Goal: Check status: Check status

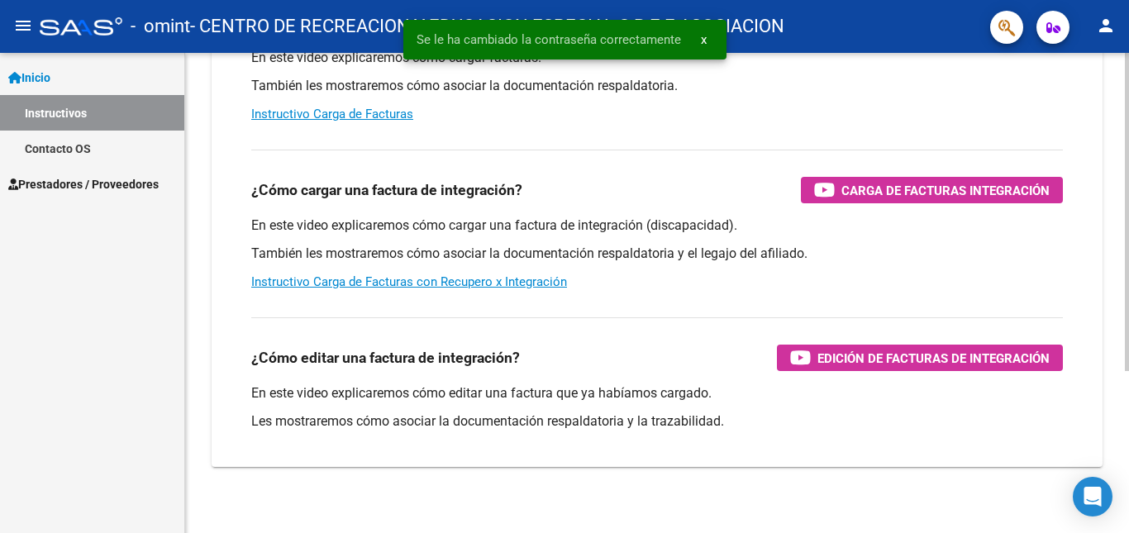
scroll to position [245, 0]
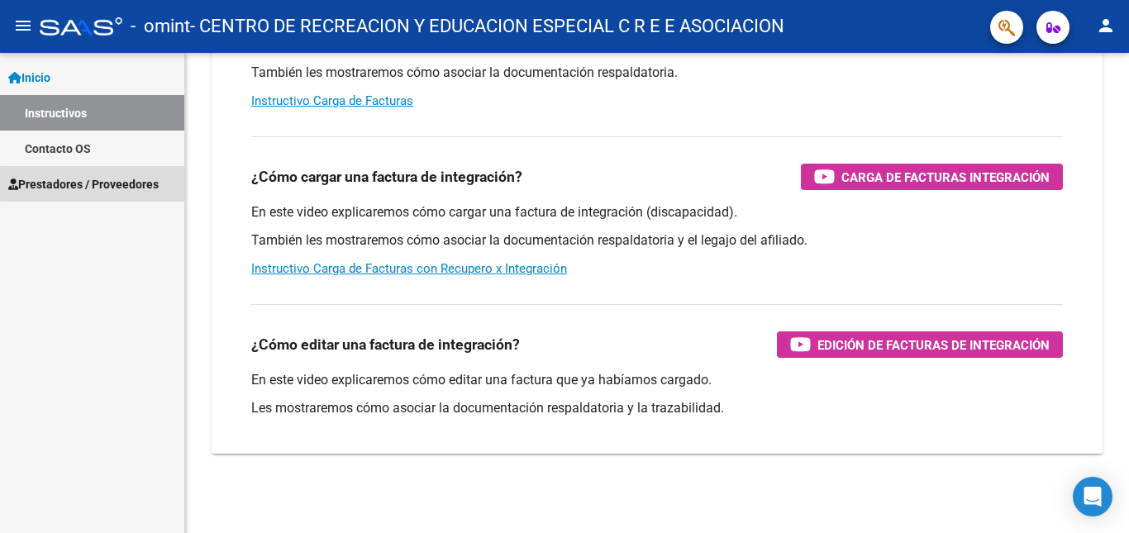
click at [139, 183] on span "Prestadores / Proveedores" at bounding box center [83, 184] width 150 height 18
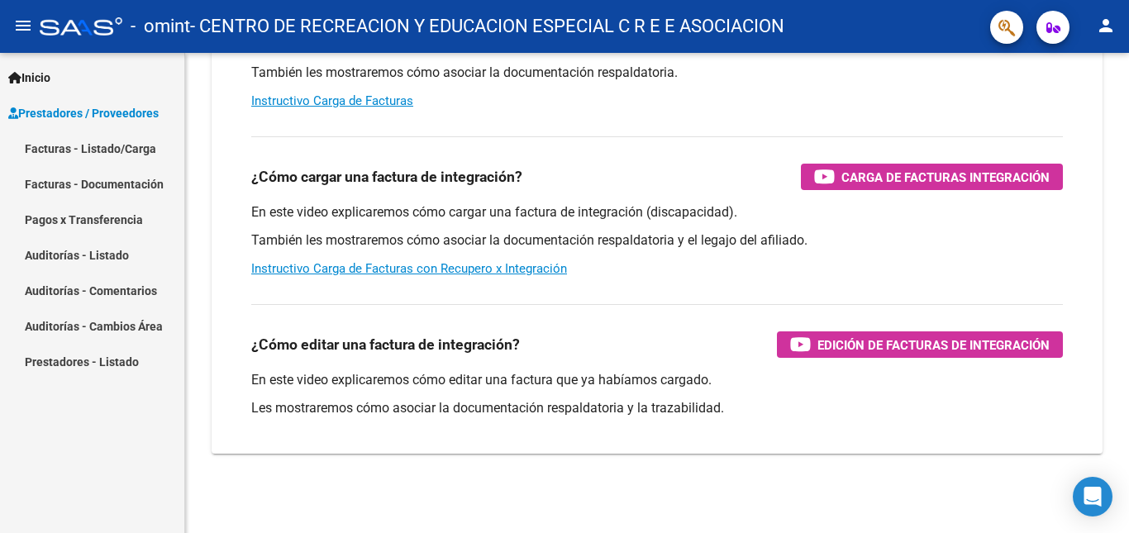
click at [114, 219] on link "Pagos x Transferencia" at bounding box center [92, 220] width 184 height 36
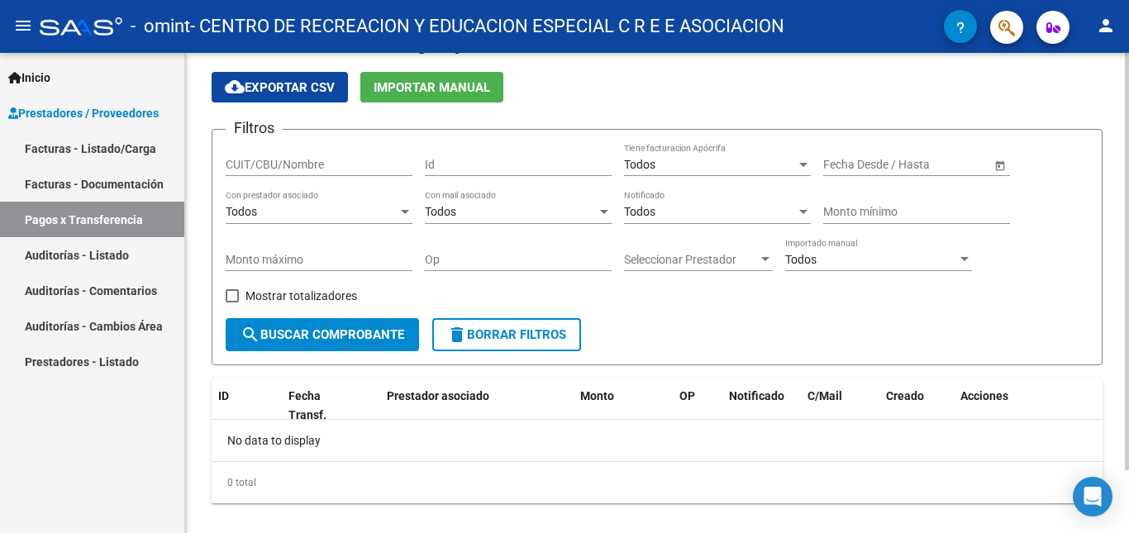
scroll to position [73, 0]
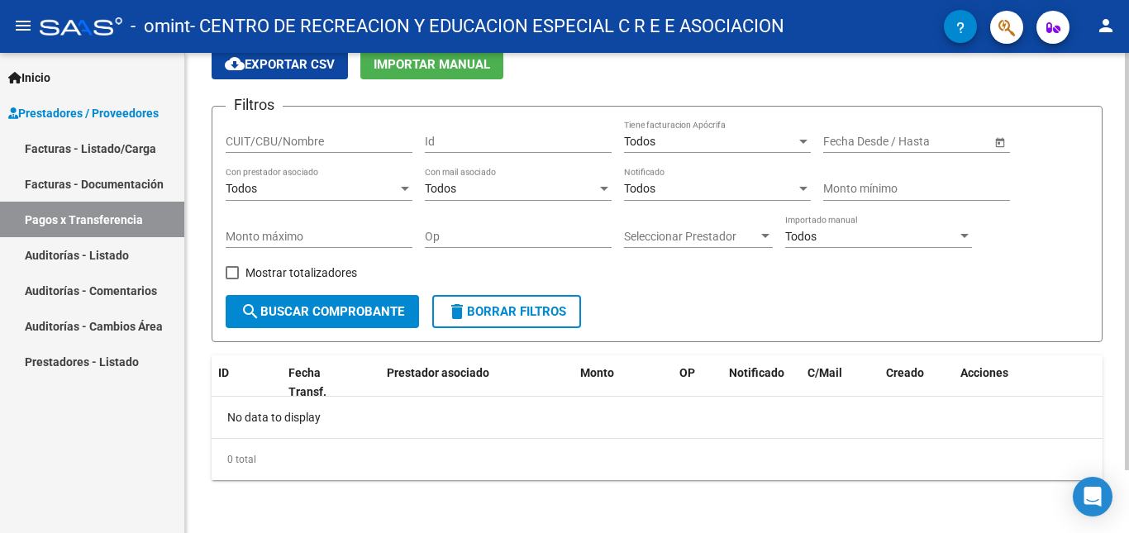
click at [341, 312] on span "search Buscar Comprobante" at bounding box center [323, 311] width 164 height 15
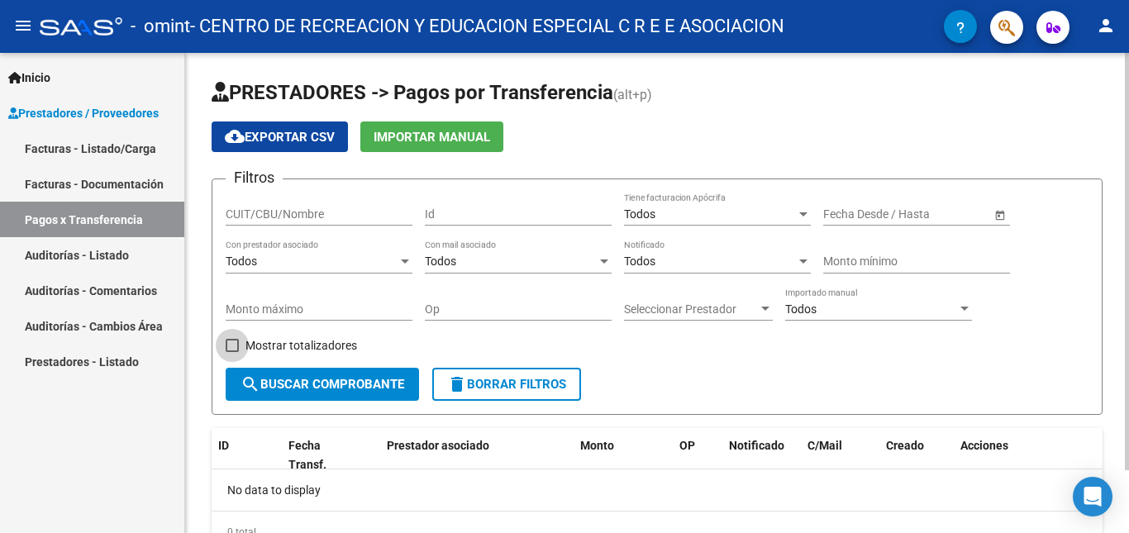
click at [296, 342] on span "Mostrar totalizadores" at bounding box center [301, 346] width 112 height 20
click at [232, 352] on input "Mostrar totalizadores" at bounding box center [231, 352] width 1 height 1
checkbox input "true"
click at [998, 216] on span "Open calendar" at bounding box center [1000, 215] width 40 height 40
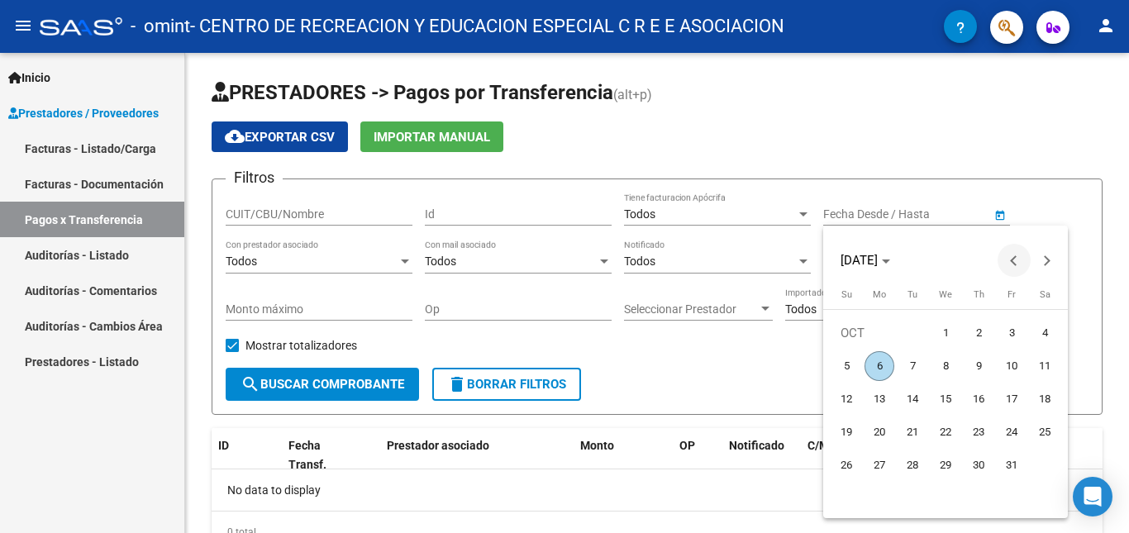
click at [1013, 264] on button "Previous month" at bounding box center [1014, 260] width 33 height 33
click at [1007, 329] on span "1" at bounding box center [1012, 333] width 30 height 30
type input "[DATE]"
click at [354, 269] on div at bounding box center [564, 266] width 1129 height 533
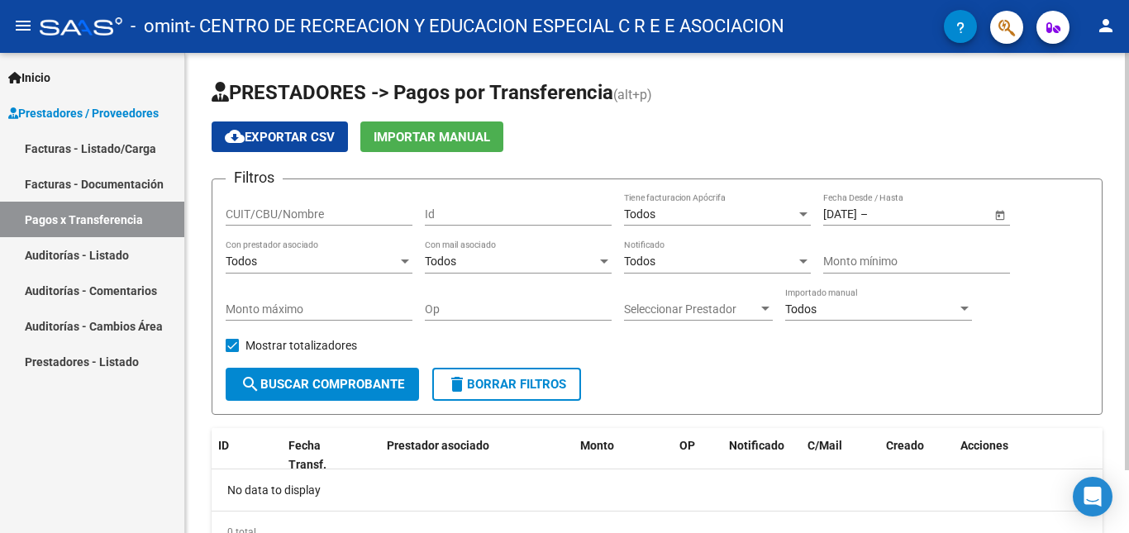
click at [321, 388] on span "search Buscar Comprobante" at bounding box center [323, 384] width 164 height 15
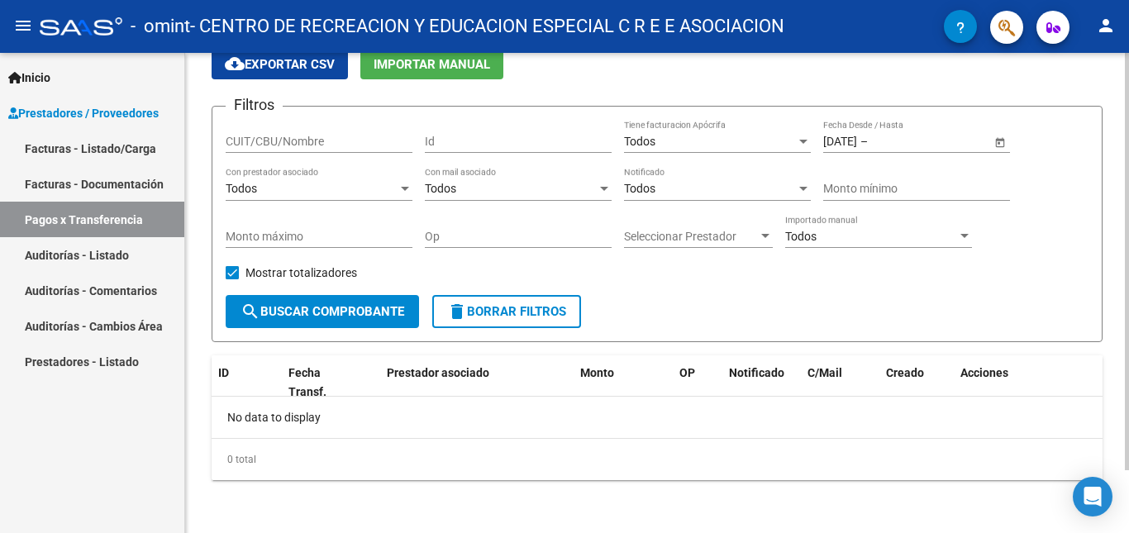
click at [288, 147] on input "CUIT/CBU/Nombre" at bounding box center [319, 142] width 187 height 14
type input "30608858926"
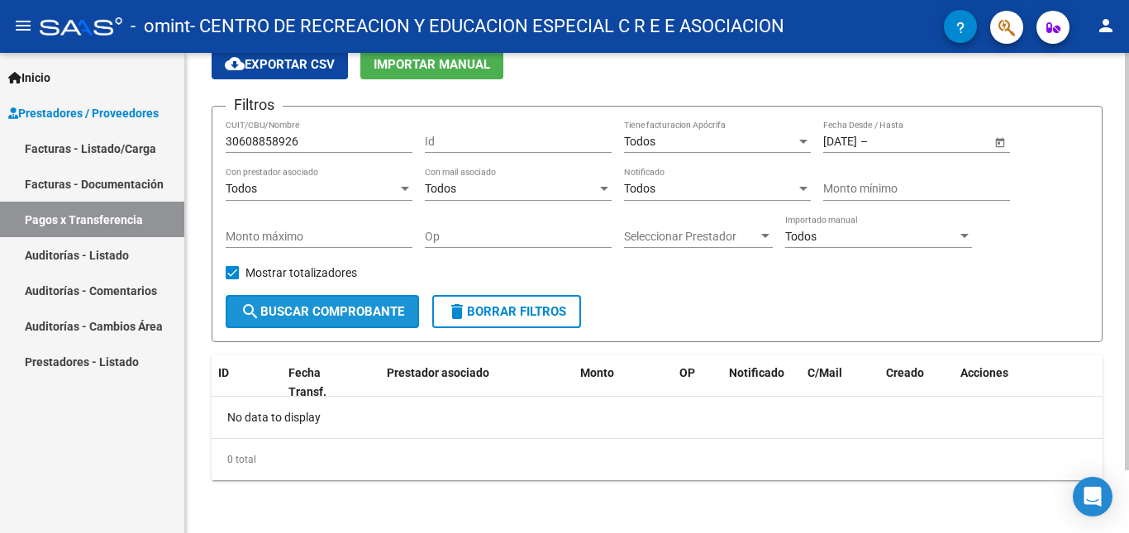
click at [330, 308] on span "search Buscar Comprobante" at bounding box center [323, 311] width 164 height 15
